Goal: Task Accomplishment & Management: Use online tool/utility

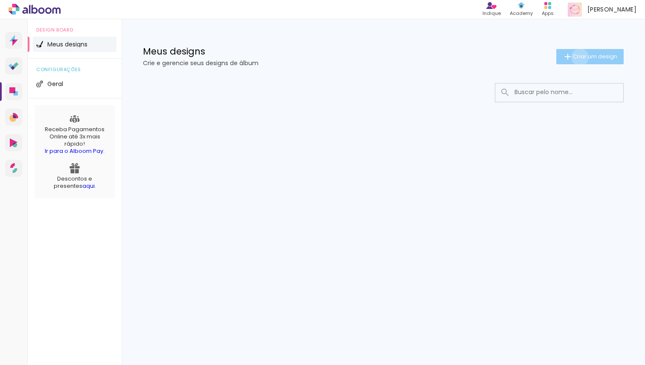
click at [578, 57] on span "Criar um design" at bounding box center [595, 57] width 44 height 6
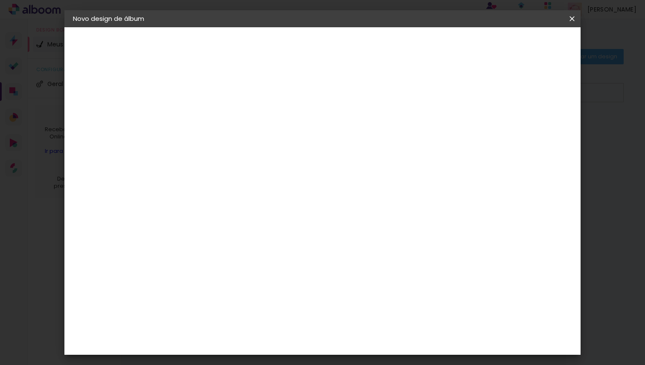
click at [212, 121] on input at bounding box center [212, 114] width 0 height 13
type input "a"
type paper-input "a"
click at [0, 0] on slot "Avançar" at bounding box center [0, 0] width 0 height 0
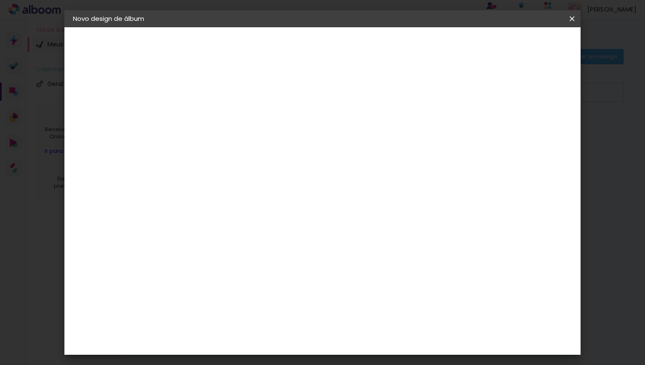
click at [233, 330] on div "Fotolab Álbuns" at bounding box center [220, 337] width 26 height 14
click at [0, 0] on slot "Avançar" at bounding box center [0, 0] width 0 height 0
click at [270, 241] on span "20 × 20" at bounding box center [250, 252] width 40 height 23
click at [0, 0] on slot "Avançar" at bounding box center [0, 0] width 0 height 0
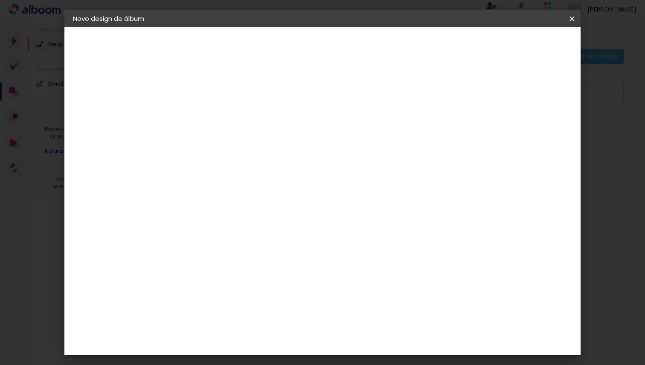
click at [524, 42] on span "Iniciar design" at bounding box center [505, 45] width 39 height 6
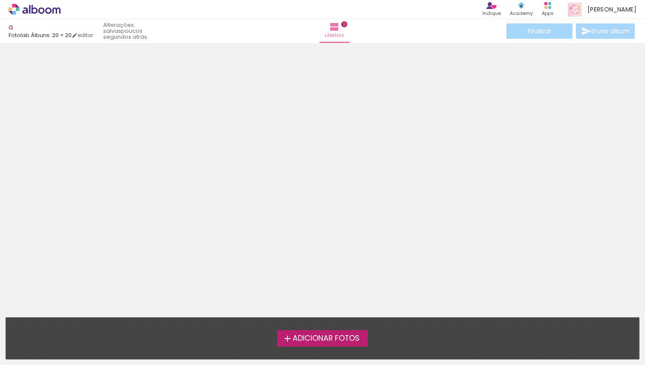
click at [300, 343] on span "Adicionar Fotos" at bounding box center [326, 339] width 67 height 8
click at [0, 0] on input "file" at bounding box center [0, 0] width 0 height 0
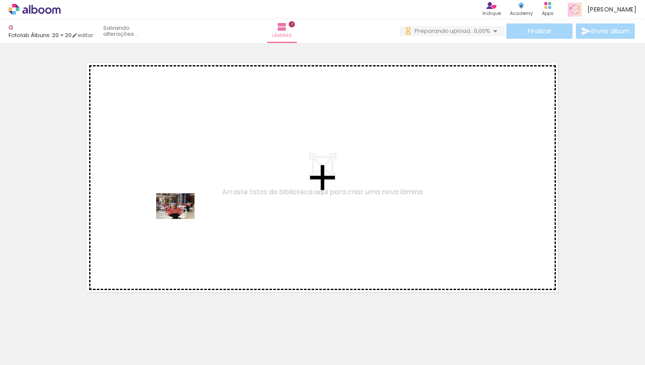
drag, startPoint x: 96, startPoint y: 331, endPoint x: 182, endPoint y: 219, distance: 140.9
click at [182, 219] on quentale-workspace at bounding box center [322, 182] width 645 height 365
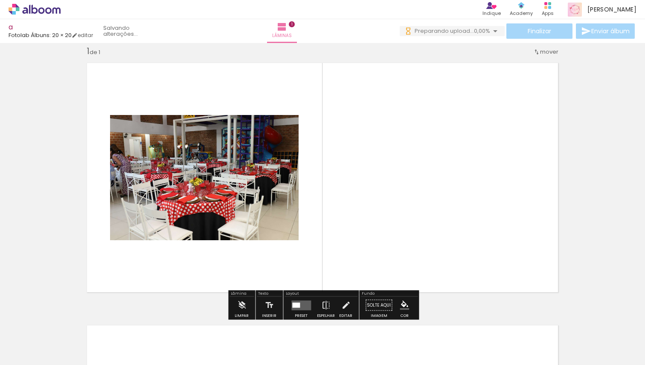
scroll to position [11, 0]
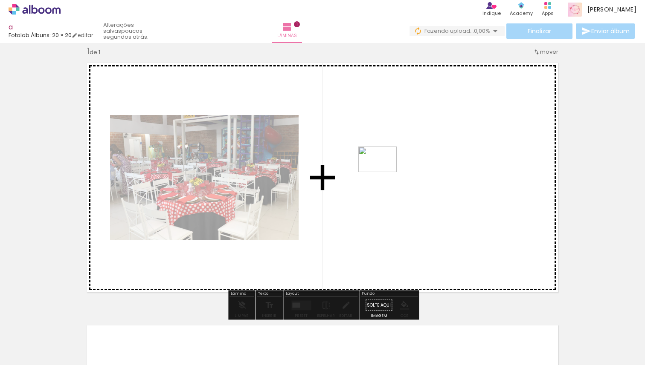
drag, startPoint x: 137, startPoint y: 334, endPoint x: 384, endPoint y: 172, distance: 294.7
click at [384, 172] on quentale-workspace at bounding box center [322, 182] width 645 height 365
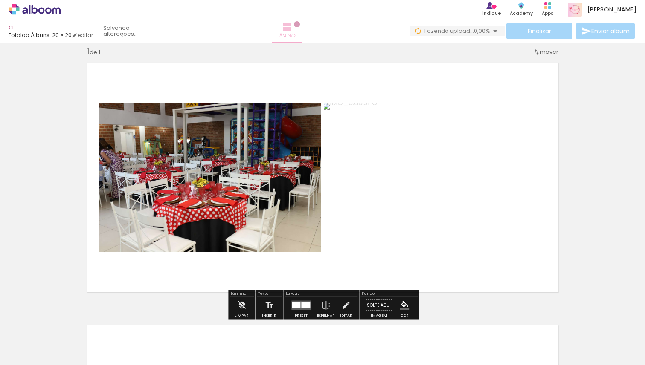
click at [292, 29] on iron-icon at bounding box center [287, 27] width 10 height 10
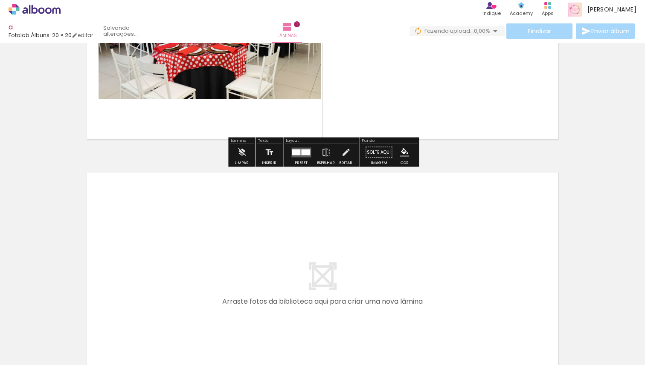
scroll to position [187, 0]
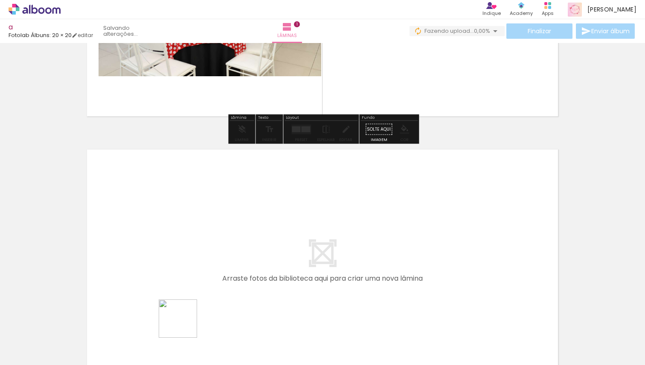
drag, startPoint x: 181, startPoint y: 345, endPoint x: 244, endPoint y: 234, distance: 127.4
click at [244, 234] on quentale-workspace at bounding box center [322, 182] width 645 height 365
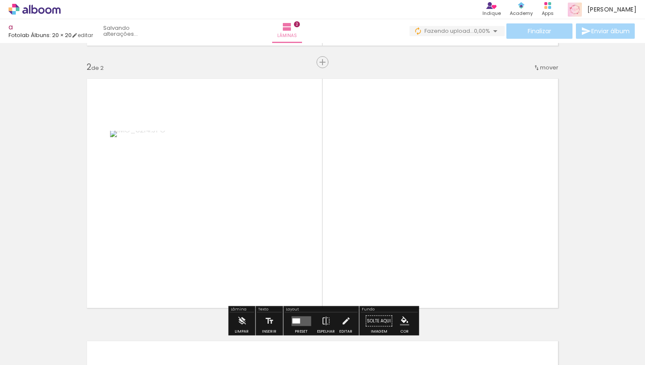
scroll to position [273, 0]
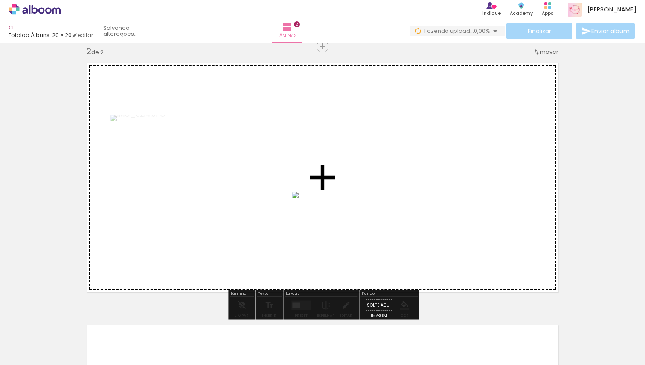
drag, startPoint x: 240, startPoint y: 342, endPoint x: 316, endPoint y: 217, distance: 147.4
click at [316, 217] on quentale-workspace at bounding box center [322, 182] width 645 height 365
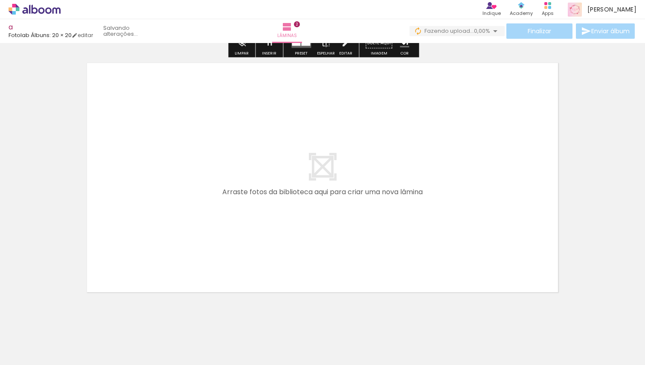
scroll to position [552, 0]
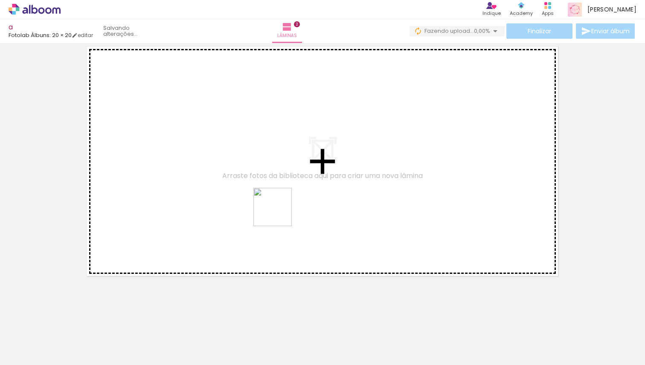
drag, startPoint x: 278, startPoint y: 336, endPoint x: 277, endPoint y: 200, distance: 135.6
click at [277, 200] on quentale-workspace at bounding box center [322, 182] width 645 height 365
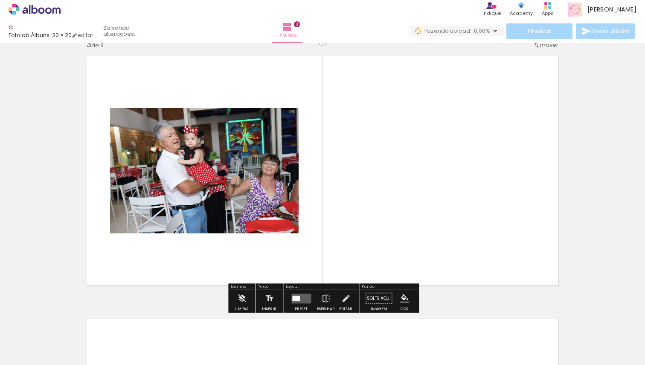
scroll to position [536, 0]
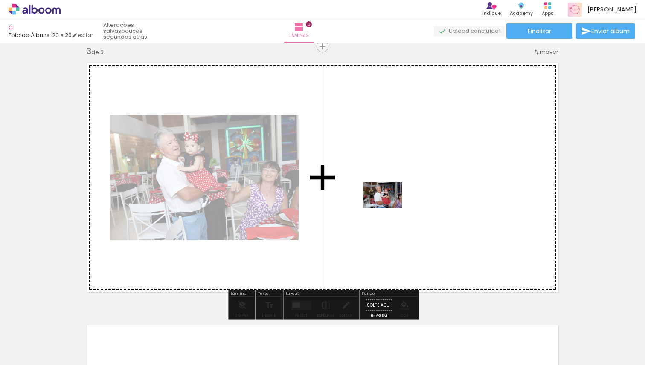
drag, startPoint x: 325, startPoint y: 340, endPoint x: 390, endPoint y: 204, distance: 151.1
click at [390, 204] on quentale-workspace at bounding box center [322, 182] width 645 height 365
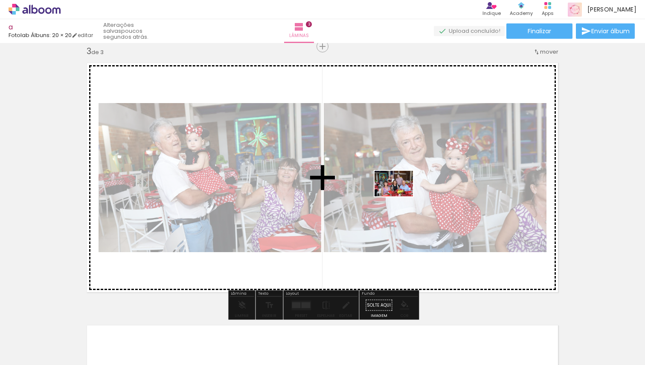
drag, startPoint x: 375, startPoint y: 340, endPoint x: 400, endPoint y: 197, distance: 145.9
click at [400, 197] on quentale-workspace at bounding box center [322, 182] width 645 height 365
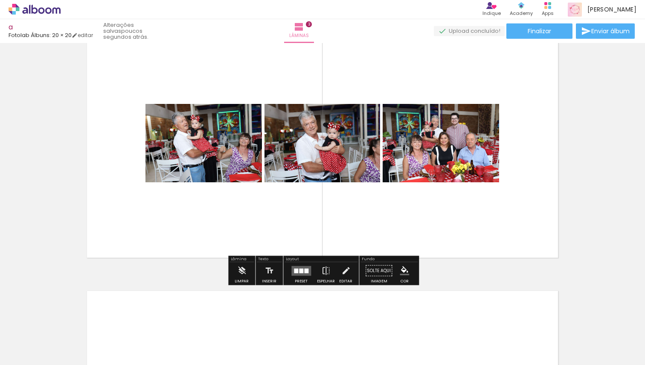
scroll to position [572, 0]
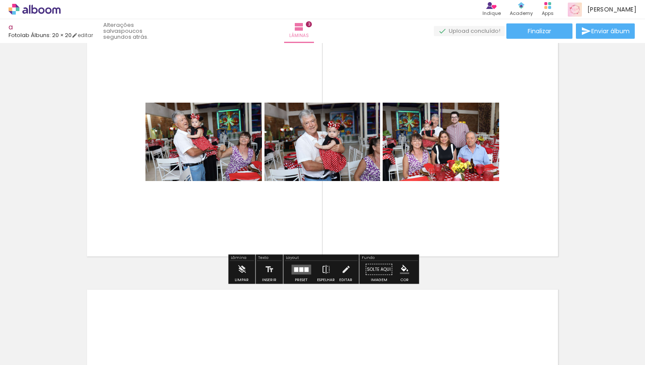
click at [299, 271] on div at bounding box center [301, 269] width 4 height 5
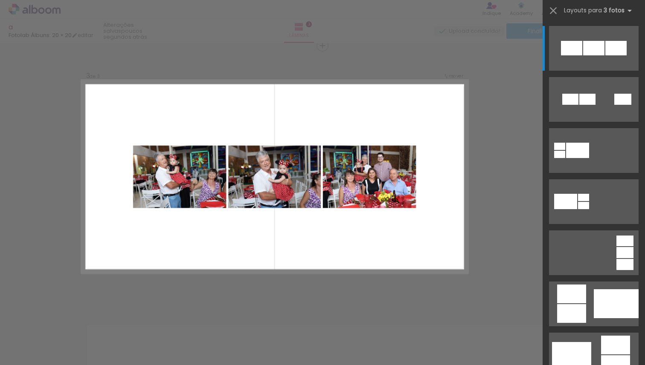
scroll to position [536, 0]
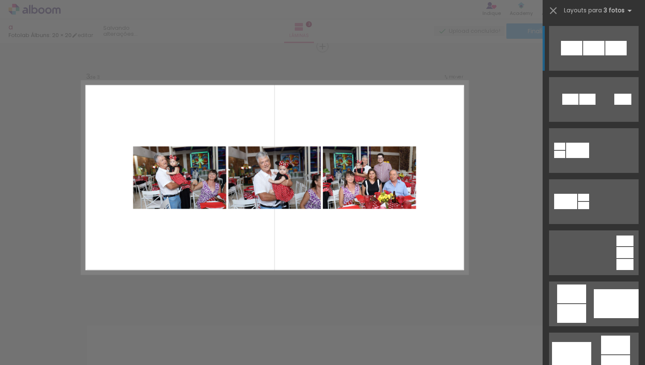
click at [589, 55] on quentale-layouter at bounding box center [594, 48] width 90 height 45
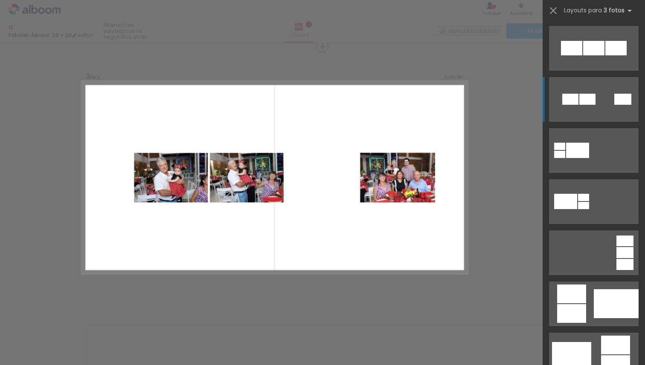
click at [579, 99] on div at bounding box center [587, 99] width 16 height 11
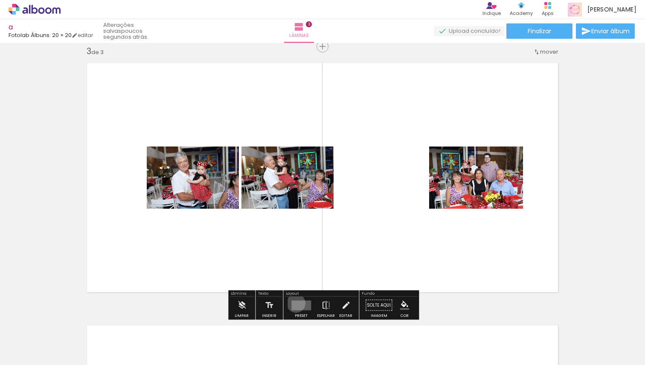
click at [294, 303] on quentale-layouter at bounding box center [301, 306] width 20 height 10
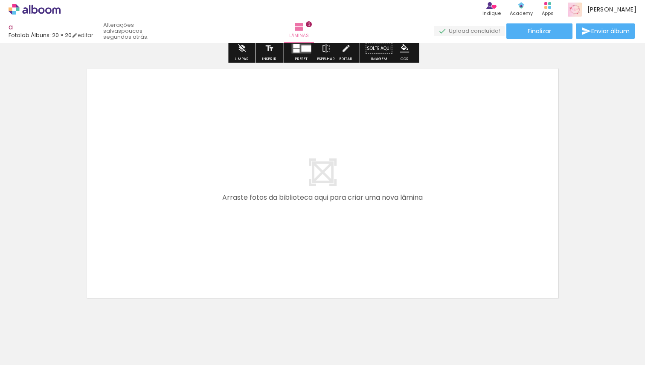
scroll to position [815, 0]
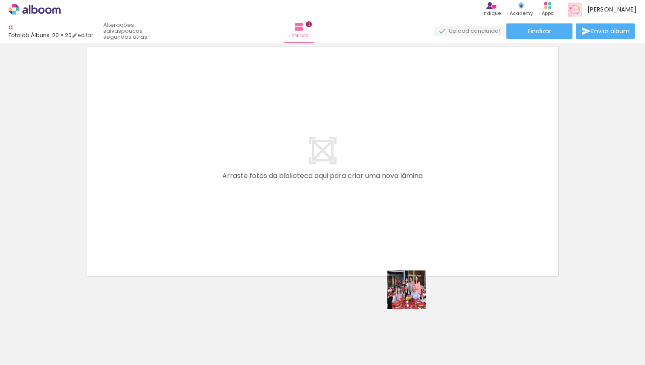
drag, startPoint x: 413, startPoint y: 339, endPoint x: 408, endPoint y: 196, distance: 143.3
click at [408, 196] on quentale-workspace at bounding box center [322, 182] width 645 height 365
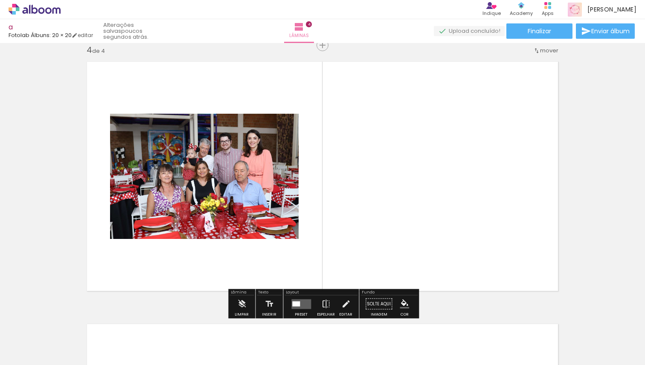
scroll to position [799, 0]
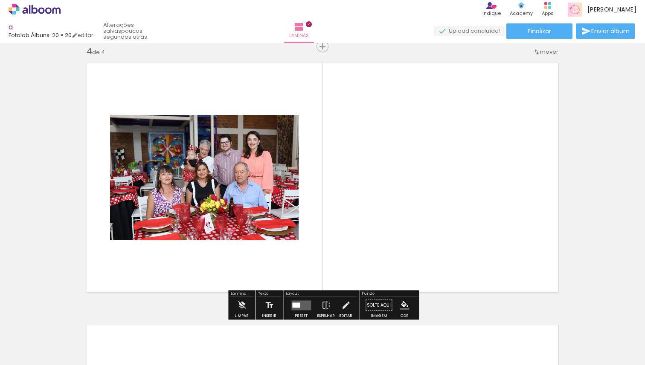
click at [295, 304] on div at bounding box center [296, 305] width 8 height 5
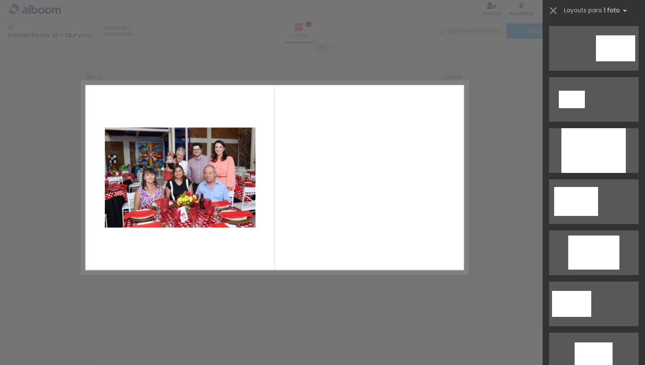
scroll to position [0, 0]
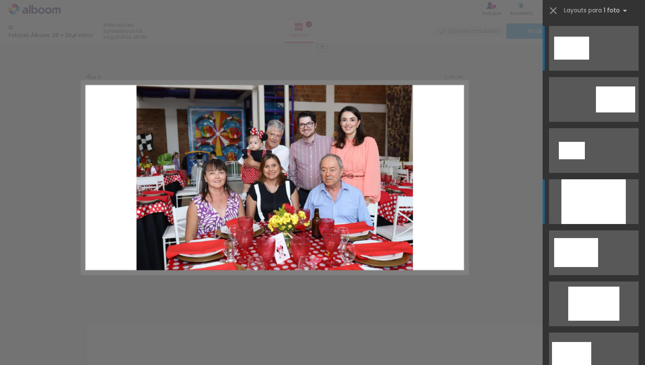
click at [628, 71] on quentale-layouter at bounding box center [594, 48] width 90 height 45
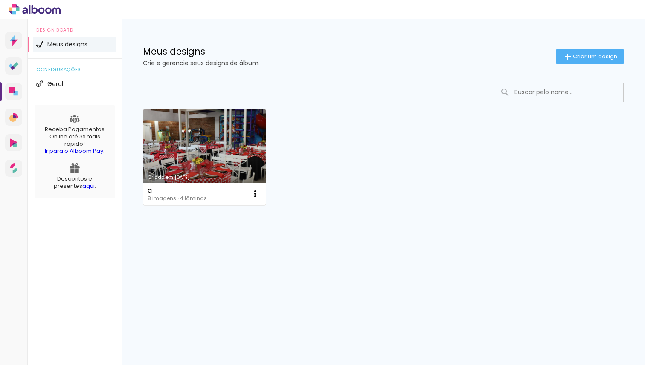
click at [214, 133] on link "Criado em [DATE]" at bounding box center [204, 157] width 122 height 96
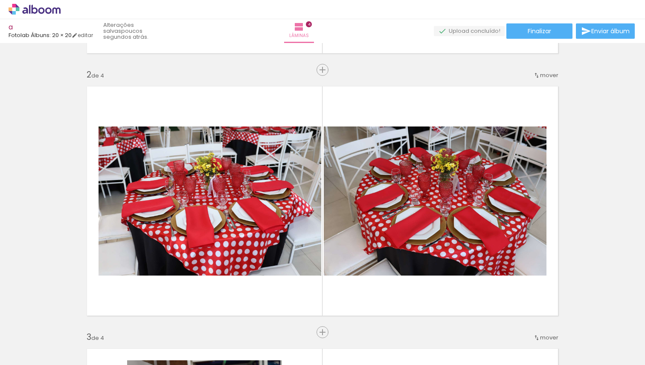
scroll to position [212, 0]
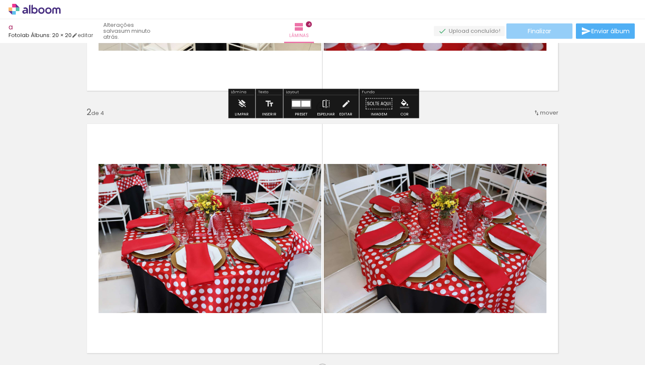
click at [549, 32] on paper-button "Finalizar" at bounding box center [539, 30] width 66 height 15
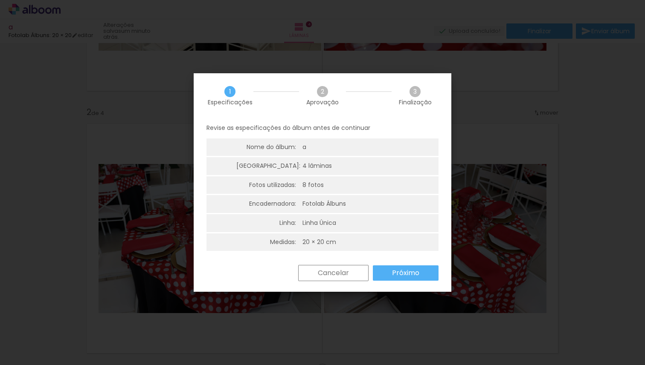
click at [0, 0] on slot "Próximo" at bounding box center [0, 0] width 0 height 0
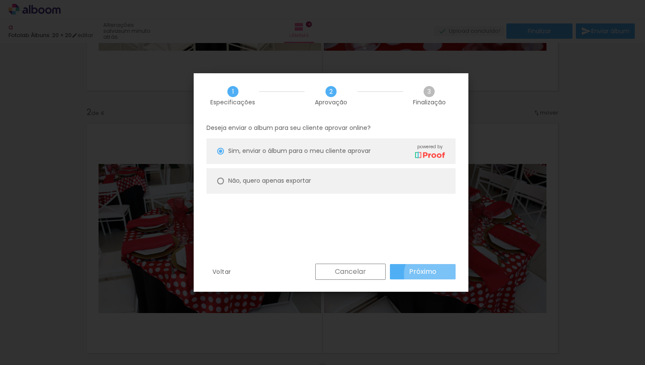
click at [0, 0] on slot "Próximo" at bounding box center [0, 0] width 0 height 0
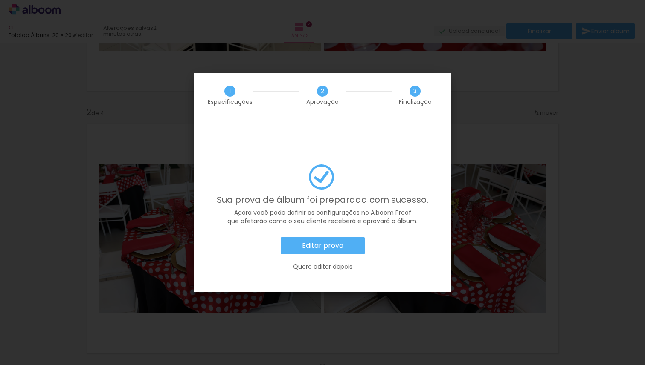
click at [0, 0] on slot "Editar prova" at bounding box center [0, 0] width 0 height 0
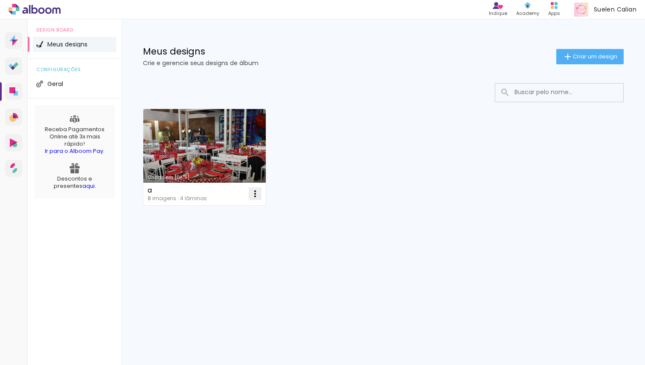
click at [254, 189] on iron-icon at bounding box center [255, 194] width 10 height 10
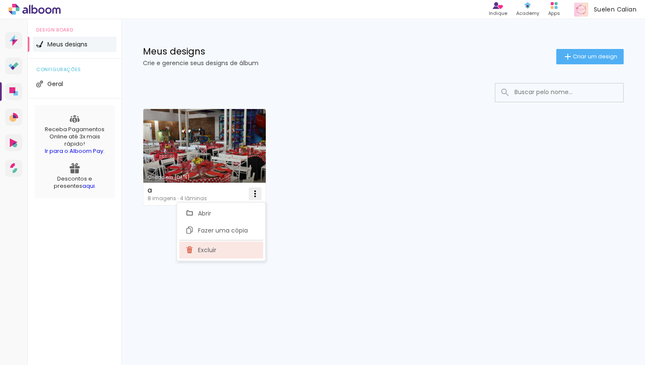
click at [209, 248] on span "Excluir" at bounding box center [207, 250] width 18 height 6
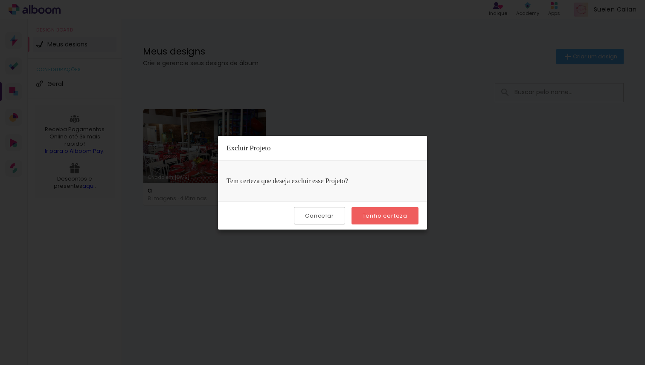
click at [0, 0] on slot "Tenho certeza" at bounding box center [0, 0] width 0 height 0
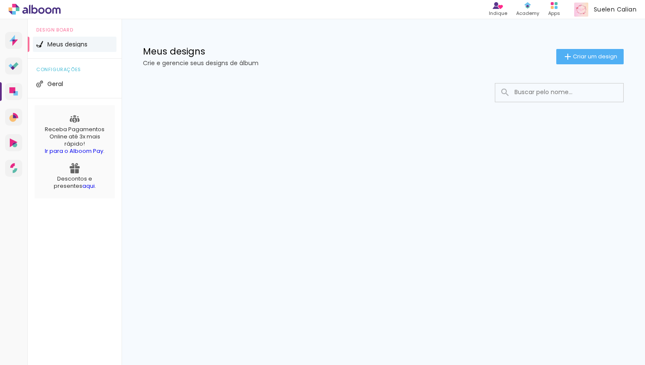
click at [88, 39] on li "Meus designs" at bounding box center [75, 44] width 84 height 15
click at [11, 39] on icon at bounding box center [12, 38] width 6 height 6
